Goal: Task Accomplishment & Management: Use online tool/utility

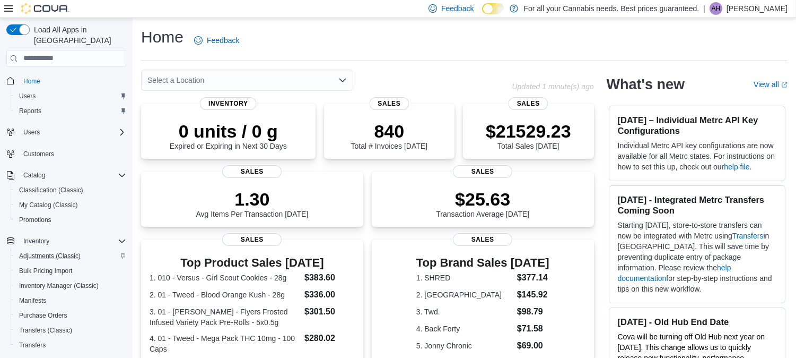
scroll to position [129, 0]
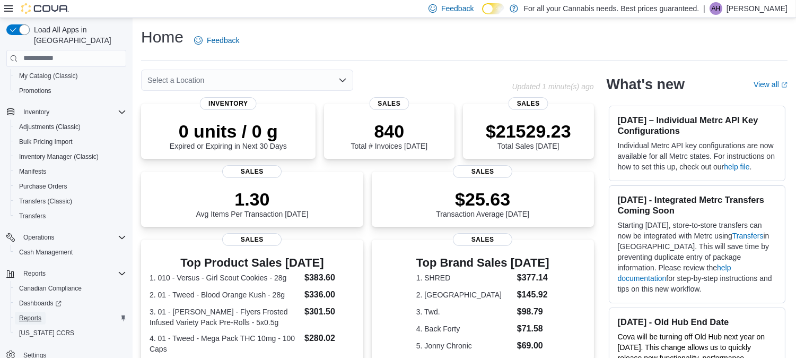
click at [32, 314] on span "Reports" at bounding box center [30, 318] width 22 height 8
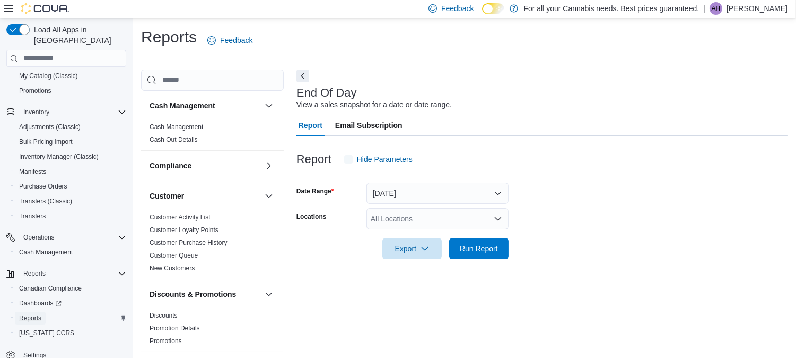
scroll to position [9, 0]
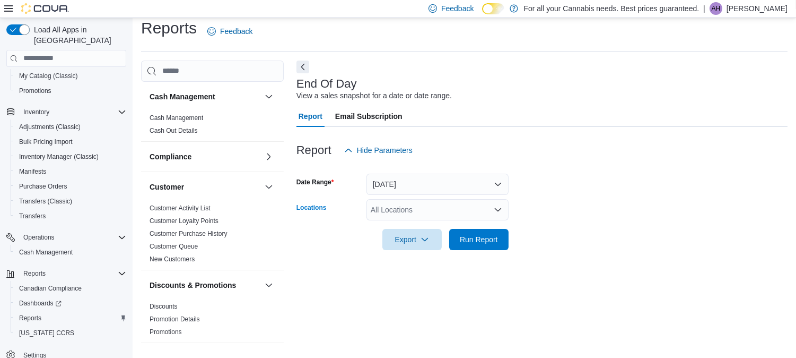
click at [480, 204] on div "All Locations" at bounding box center [438, 209] width 142 height 21
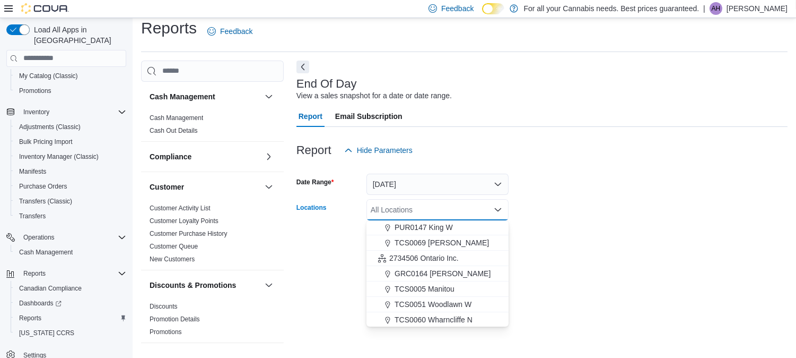
scroll to position [46, 0]
click at [422, 278] on span "GRC0164 [PERSON_NAME]" at bounding box center [443, 274] width 96 height 11
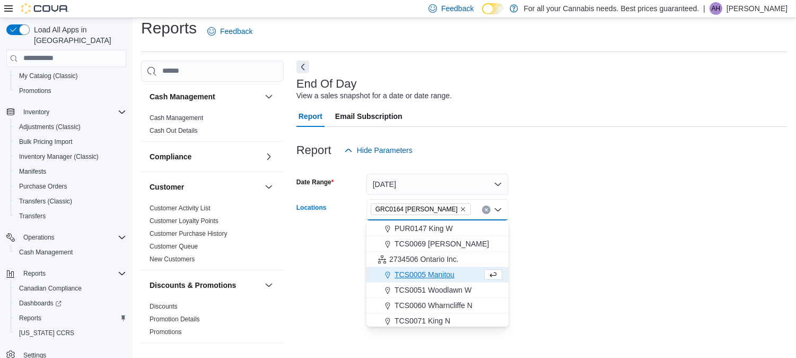
click at [614, 262] on div "End Of Day View a sales snapshot for a date or date range. Report Email Subscri…" at bounding box center [542, 205] width 491 height 290
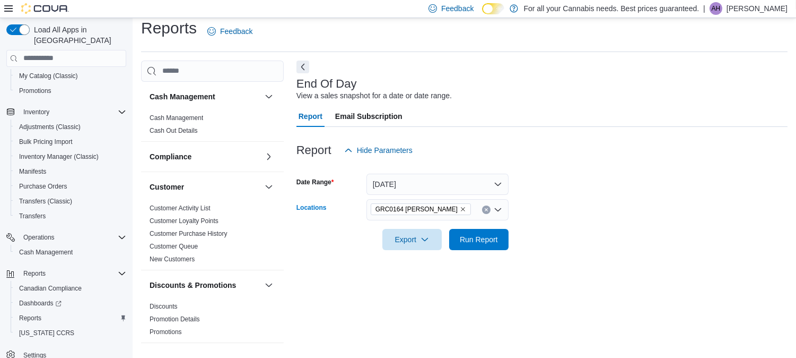
click at [502, 215] on div "GRC0164 [PERSON_NAME]" at bounding box center [438, 209] width 142 height 21
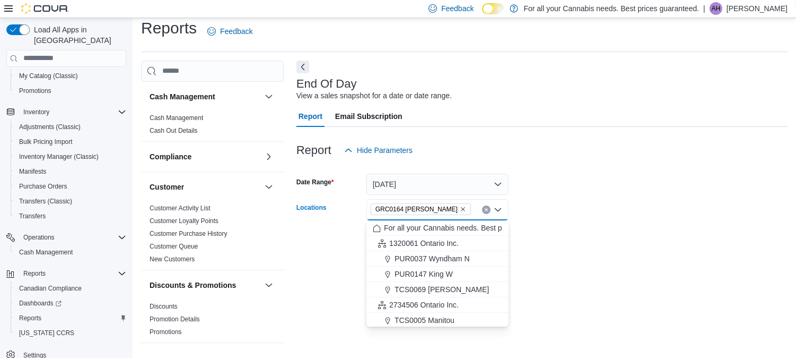
click at [460, 206] on icon "Remove GRC0164 Wyndham N from selection in this group" at bounding box center [463, 209] width 6 height 6
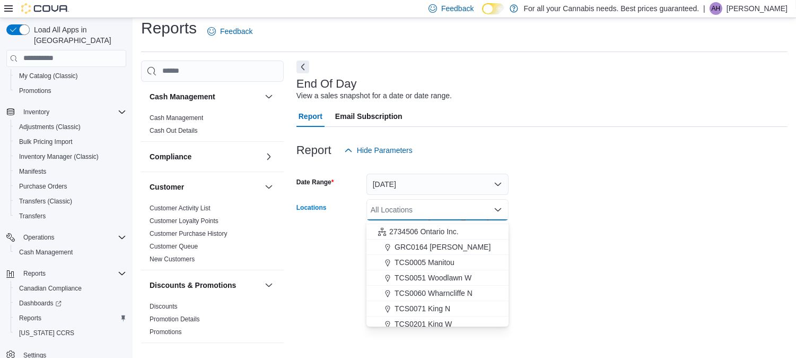
scroll to position [75, 0]
click at [438, 262] on span "TCS0005 Manitou" at bounding box center [425, 260] width 60 height 11
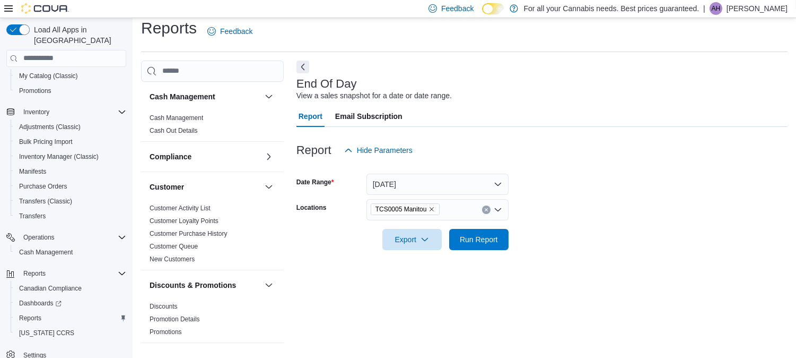
click at [624, 276] on div "End Of Day View a sales snapshot for a date or date range. Report Email Subscri…" at bounding box center [542, 205] width 491 height 290
click at [467, 232] on span "Run Report" at bounding box center [479, 238] width 47 height 21
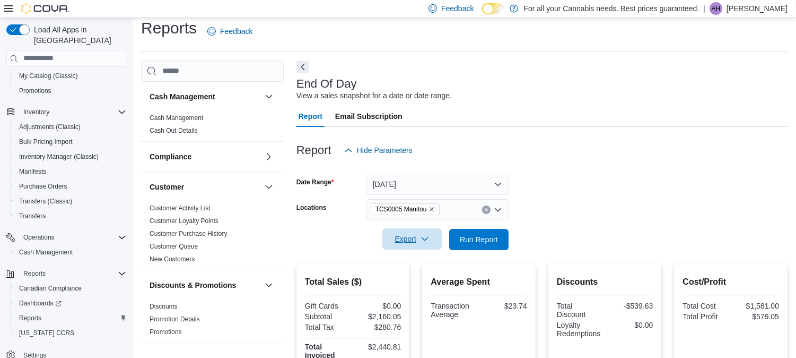
click at [425, 235] on icon "button" at bounding box center [425, 239] width 8 height 8
click at [414, 278] on span "Export to Pdf" at bounding box center [414, 282] width 48 height 8
